Goal: Task Accomplishment & Management: Complete application form

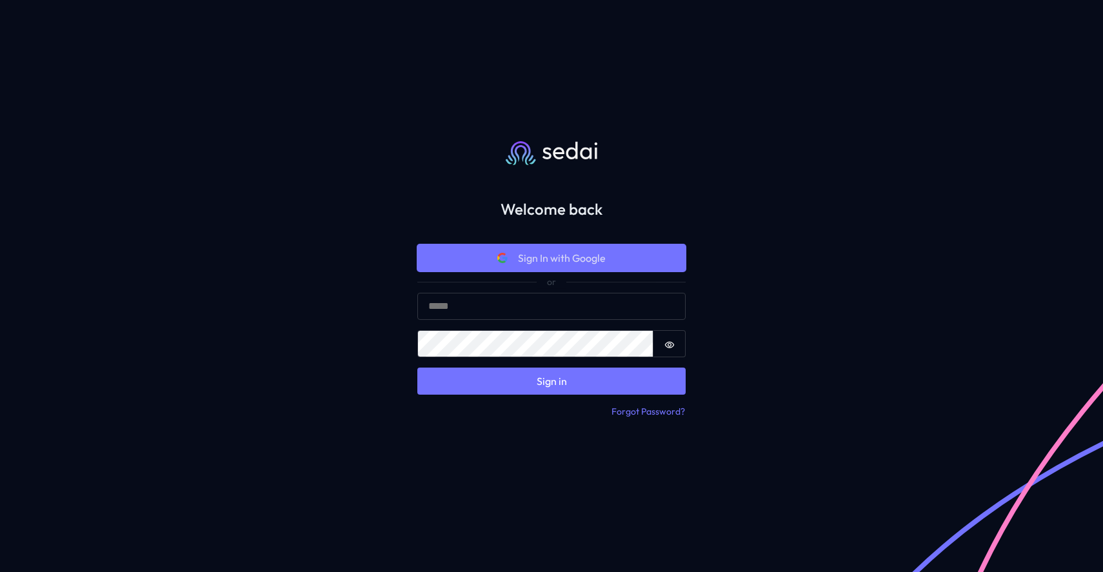
click at [503, 257] on icon "Google icon" at bounding box center [505, 259] width 5 height 5
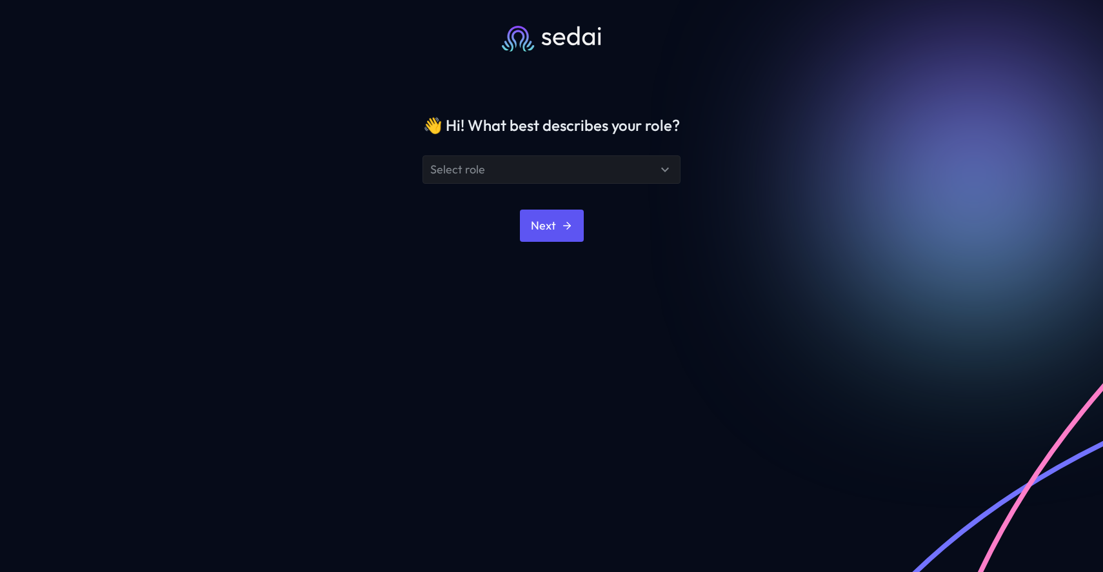
click at [555, 173] on div "Select role" at bounding box center [543, 169] width 227 height 15
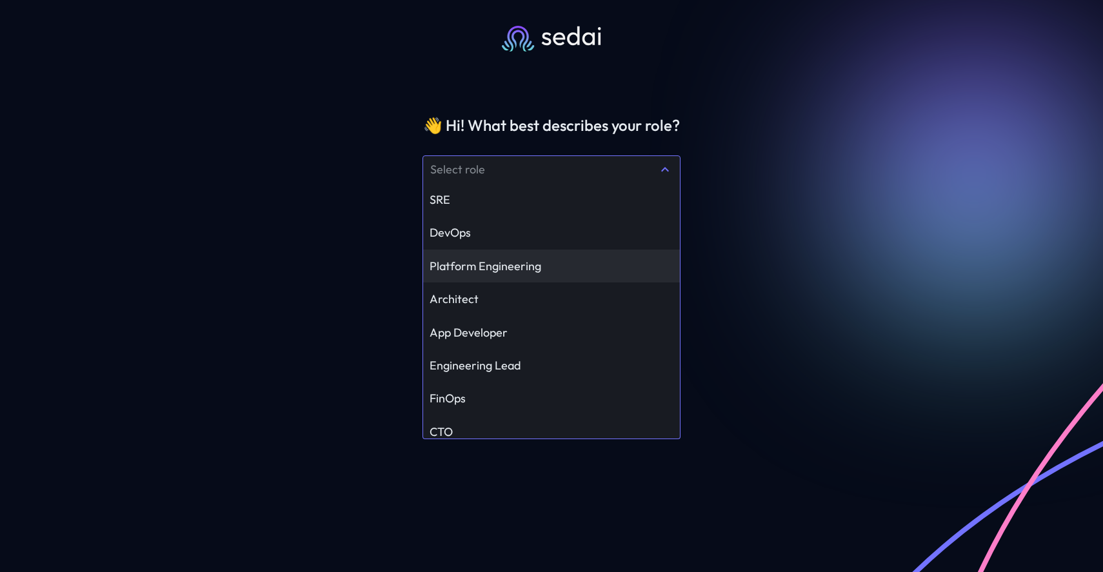
click at [523, 256] on div "Platform Engineering" at bounding box center [551, 266] width 257 height 33
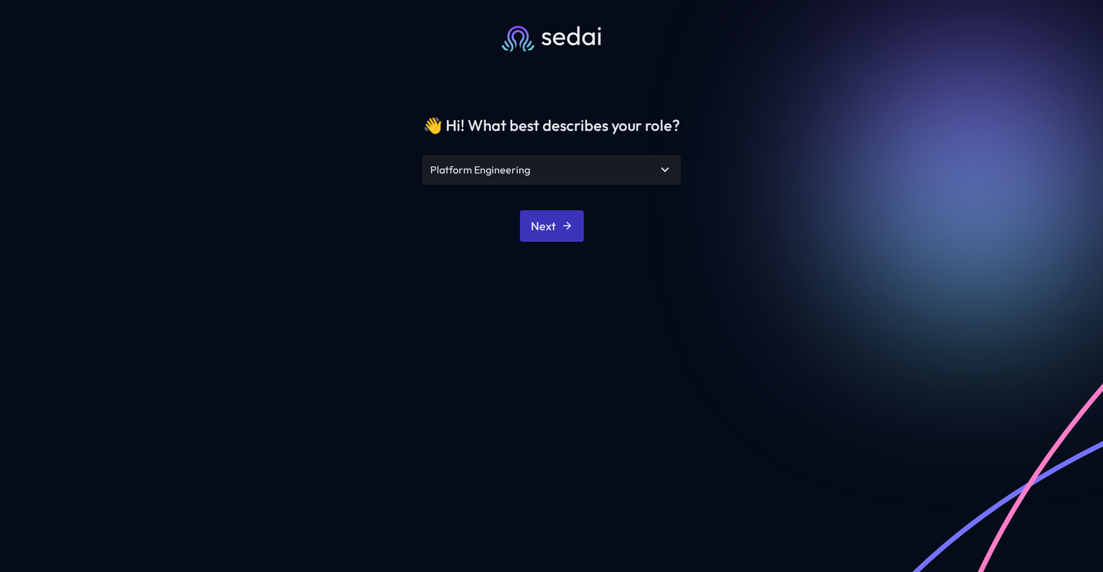
click at [553, 230] on button "Next" at bounding box center [552, 226] width 64 height 32
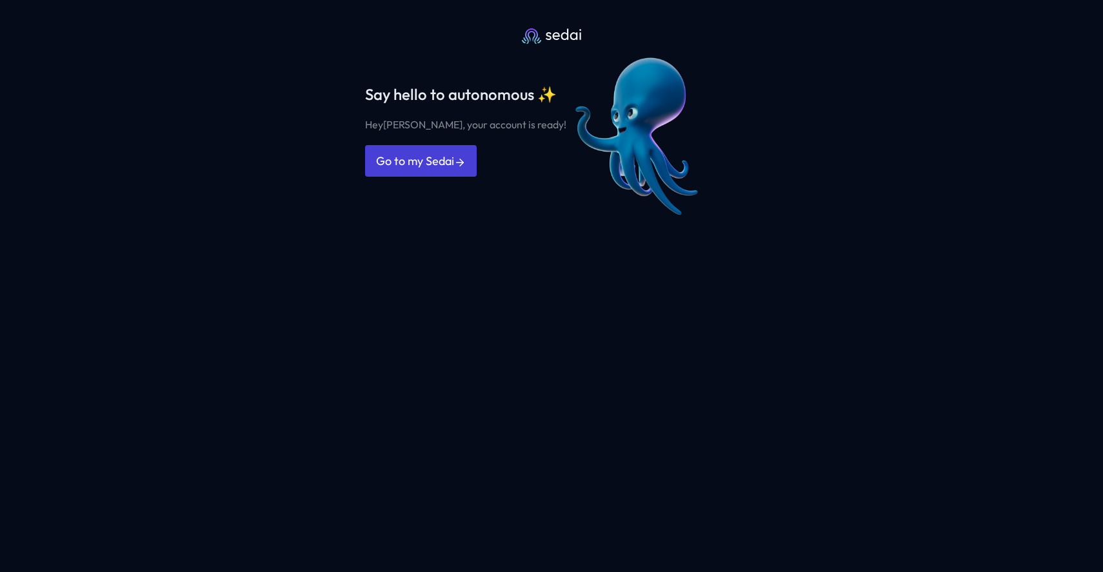
click at [452, 154] on link "Go to my Sedai" at bounding box center [421, 161] width 112 height 32
